Goal: Register for event/course

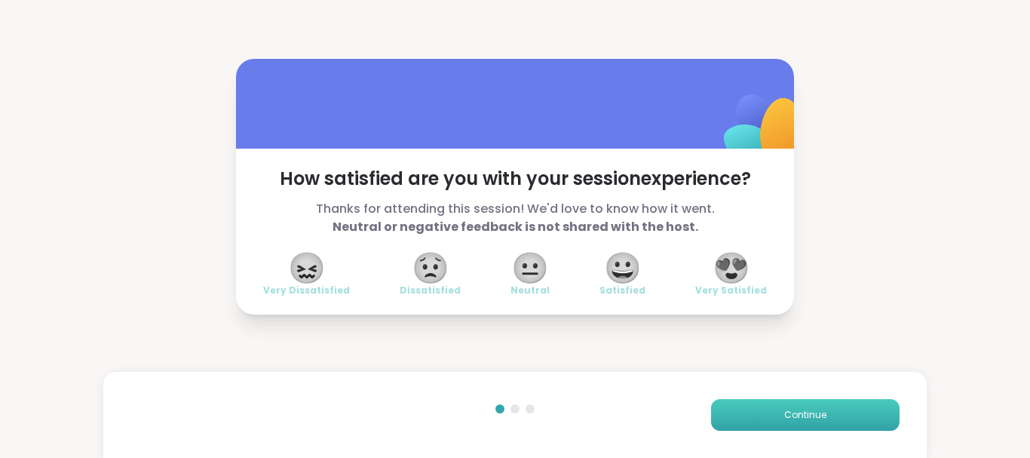
click at [825, 413] on button "Continue" at bounding box center [805, 415] width 189 height 32
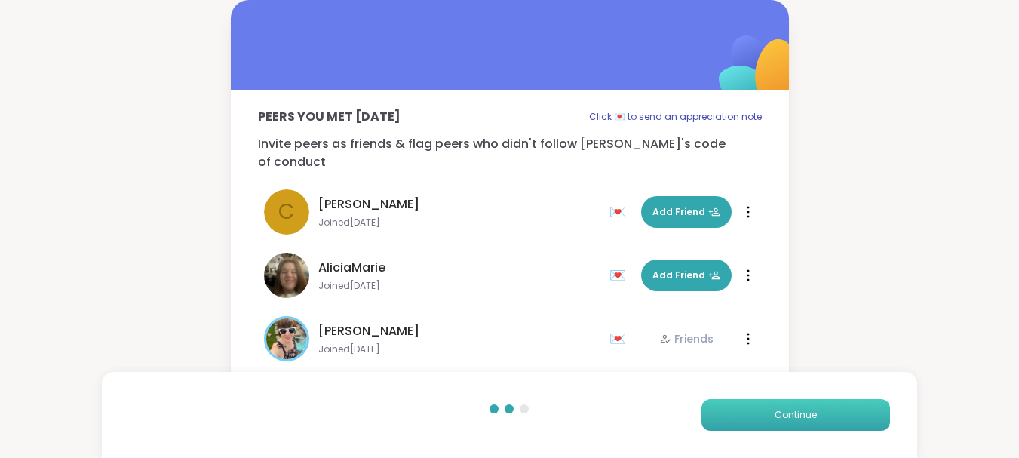
click at [825, 413] on button "Continue" at bounding box center [795, 415] width 189 height 32
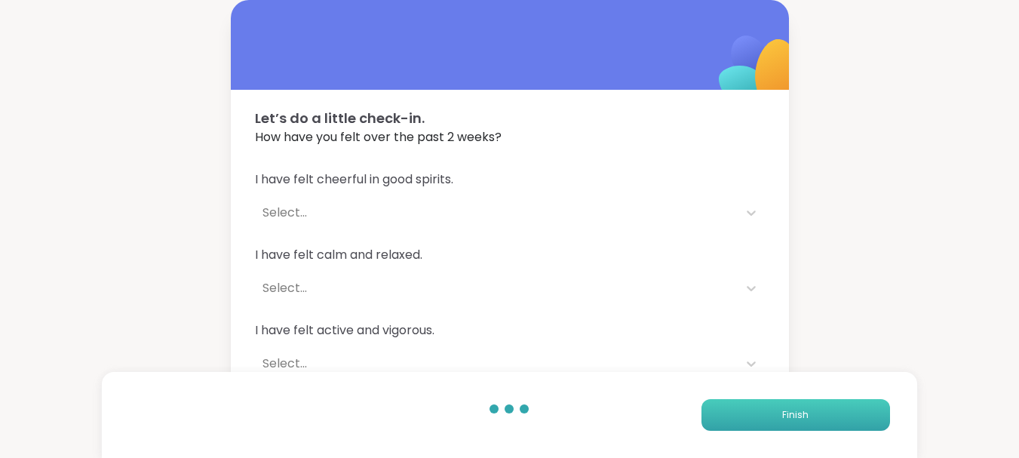
click at [825, 413] on button "Finish" at bounding box center [795, 415] width 189 height 32
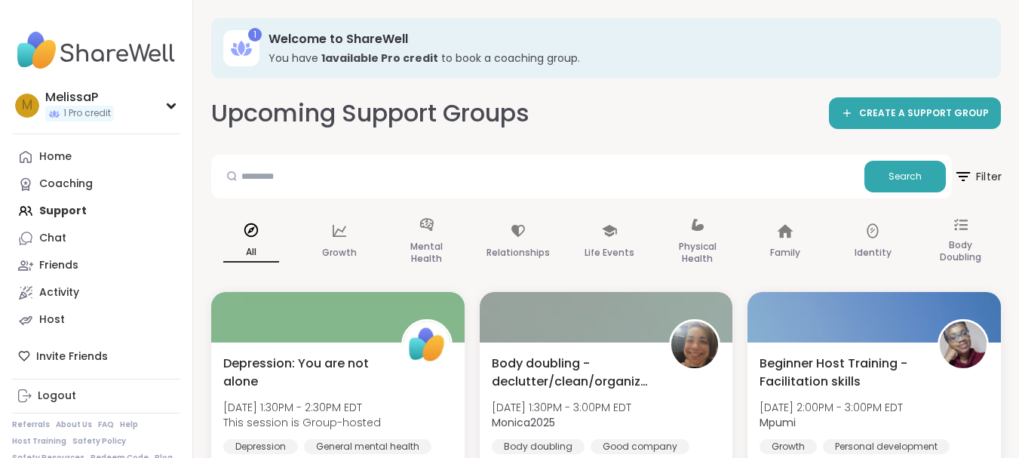
click at [991, 174] on span "Filter" at bounding box center [977, 177] width 48 height 38
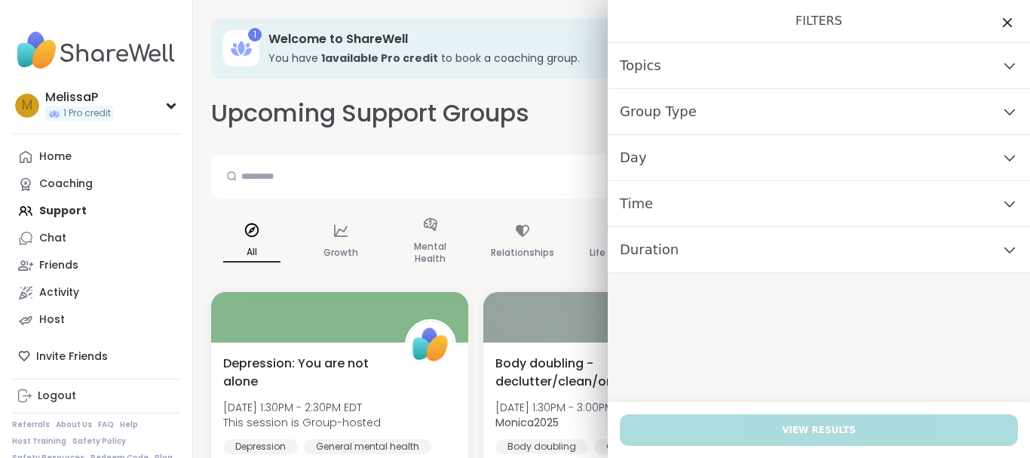
click at [851, 158] on div "Day" at bounding box center [819, 158] width 422 height 46
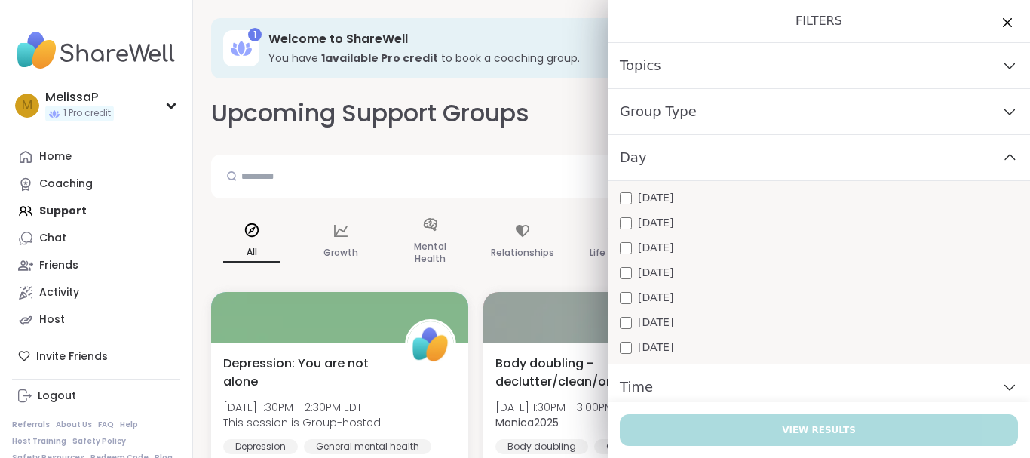
click at [760, 276] on div "[DATE]" at bounding box center [819, 273] width 398 height 16
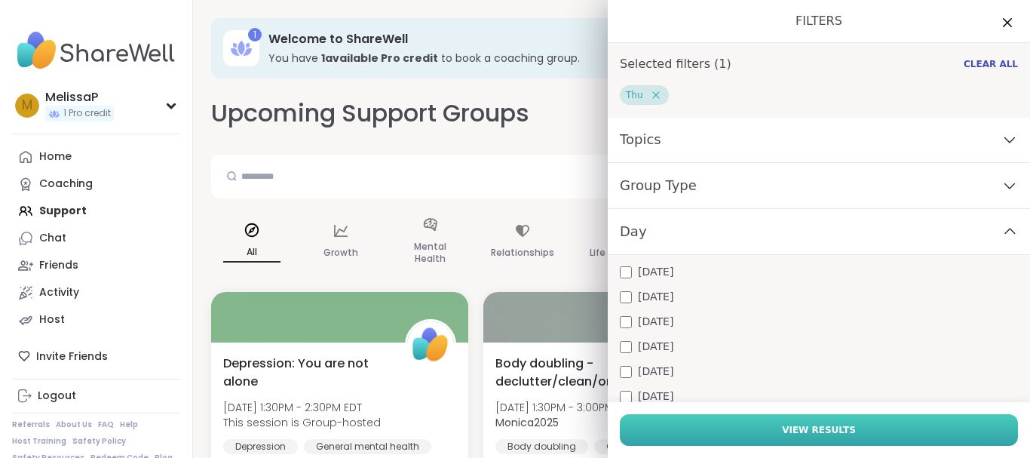
click at [761, 430] on button "View Results" at bounding box center [819, 430] width 398 height 32
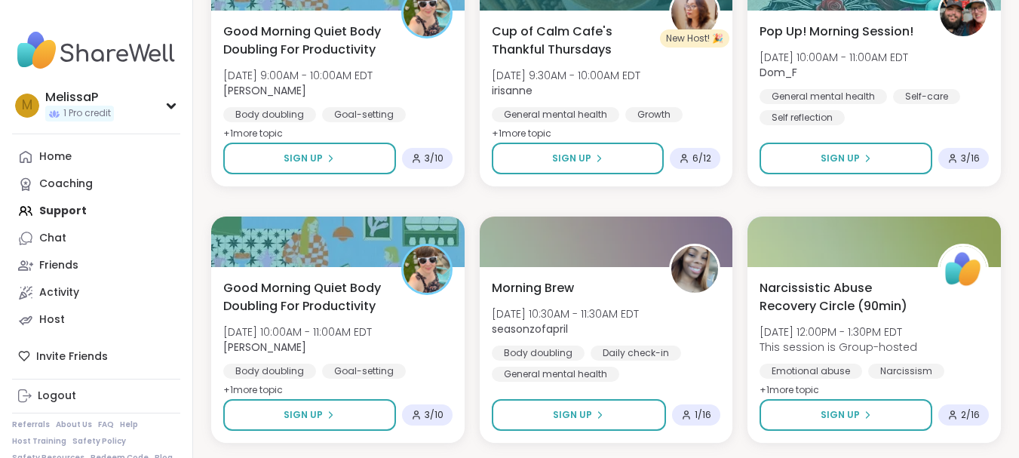
scroll to position [634, 0]
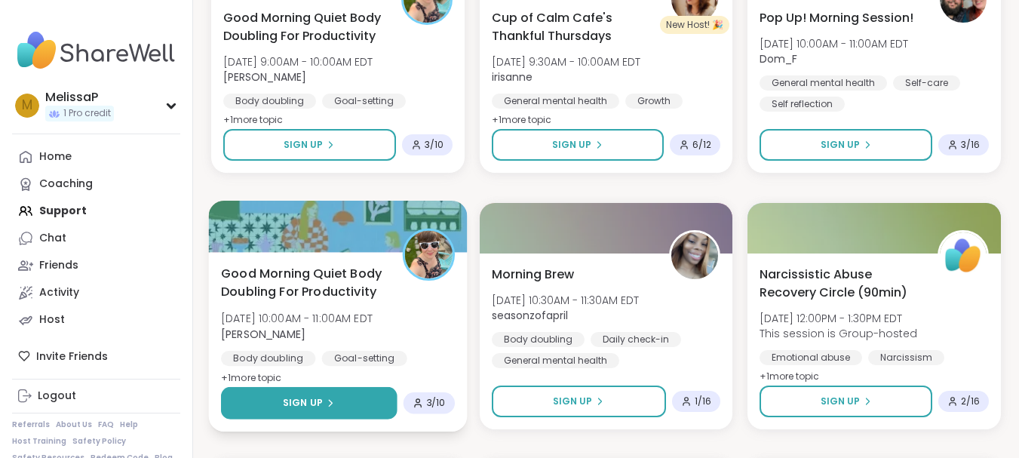
click at [318, 397] on span "Sign Up" at bounding box center [303, 403] width 40 height 14
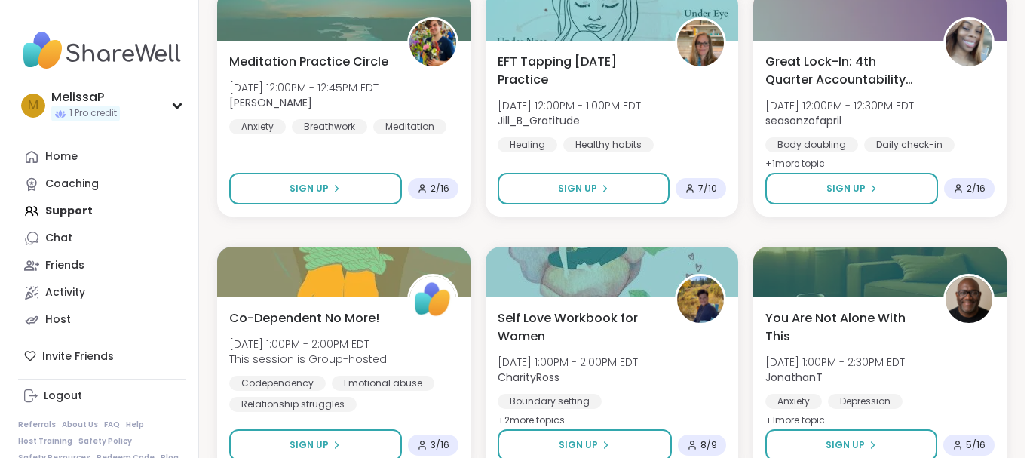
scroll to position [702, 0]
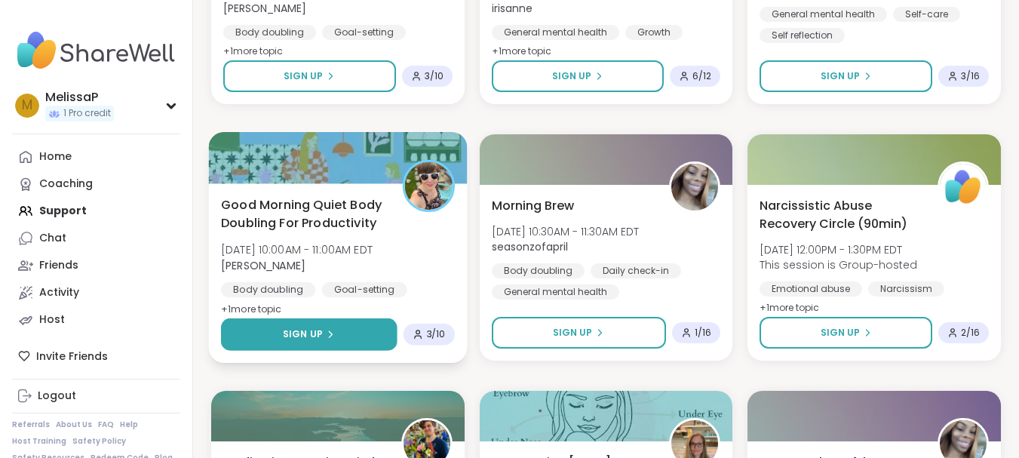
click at [306, 333] on span "Sign Up" at bounding box center [303, 334] width 40 height 14
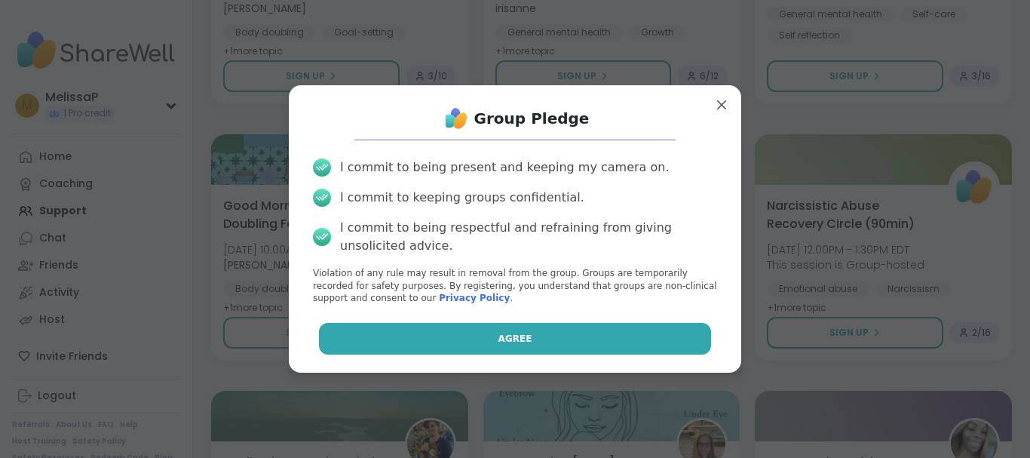
click at [514, 336] on span "Agree" at bounding box center [516, 339] width 34 height 14
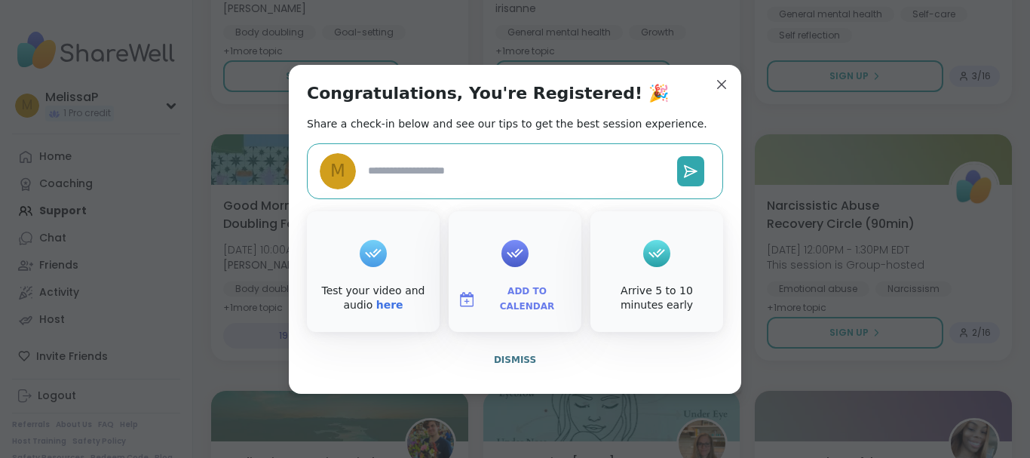
type textarea "*"
click at [516, 296] on span "Add to Calendar" at bounding box center [527, 298] width 91 height 29
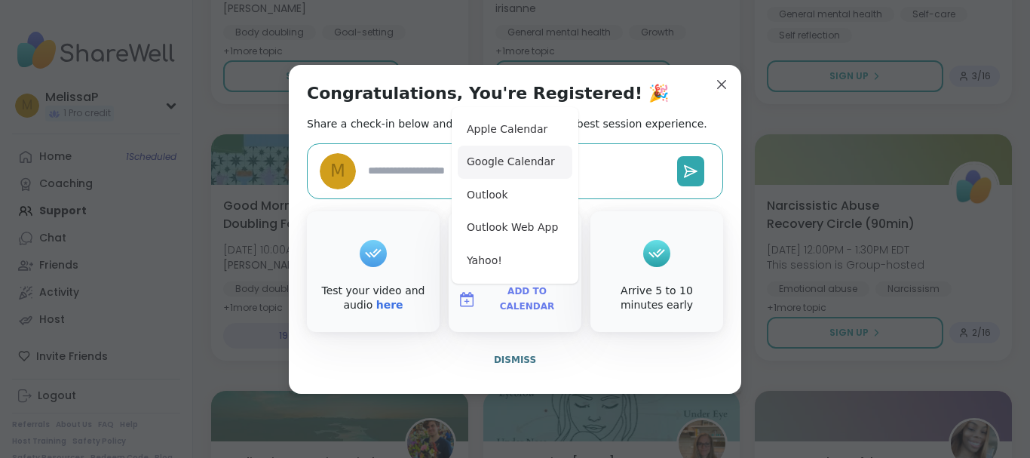
click at [517, 157] on button "Google Calendar" at bounding box center [515, 162] width 115 height 33
